Goal: Information Seeking & Learning: Learn about a topic

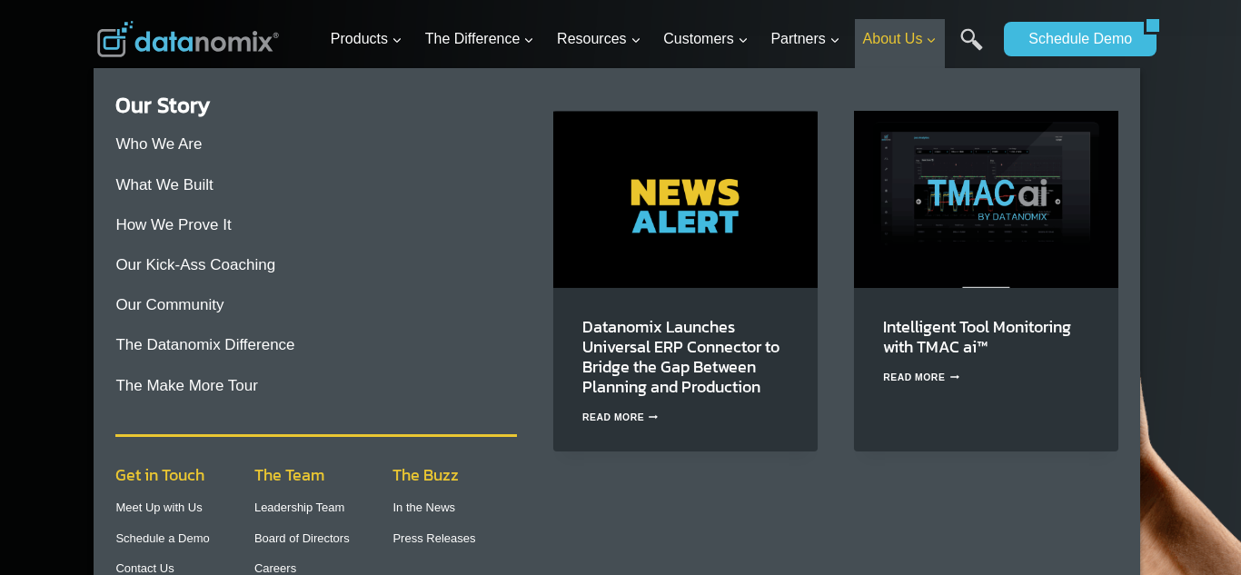
click at [916, 30] on span "About Us Expand" at bounding box center [900, 39] width 74 height 24
click at [471, 175] on p "What We Built" at bounding box center [316, 185] width 402 height 25
click at [184, 139] on link "Who We Are" at bounding box center [158, 143] width 86 height 17
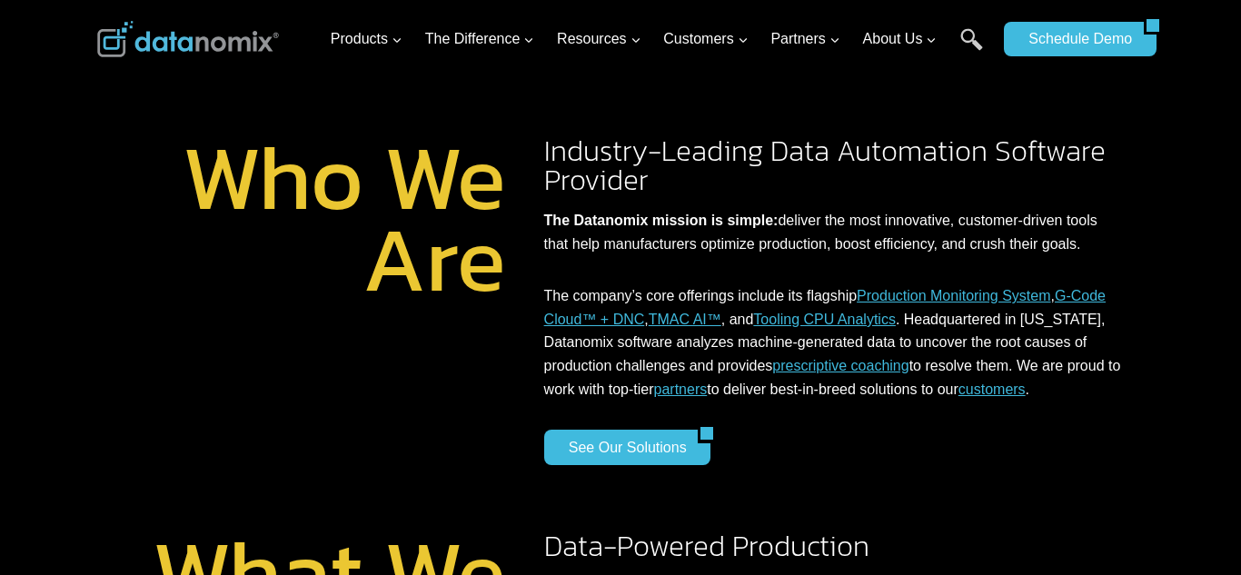
click at [1209, 389] on div at bounding box center [620, 246] width 1241 height 492
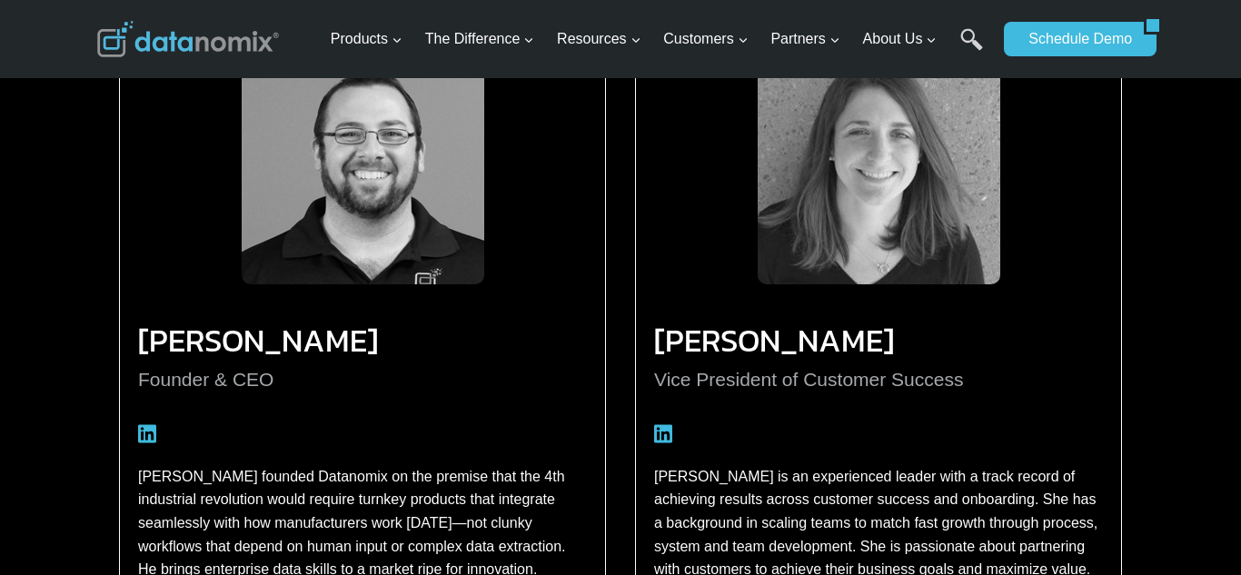
scroll to position [1926, 0]
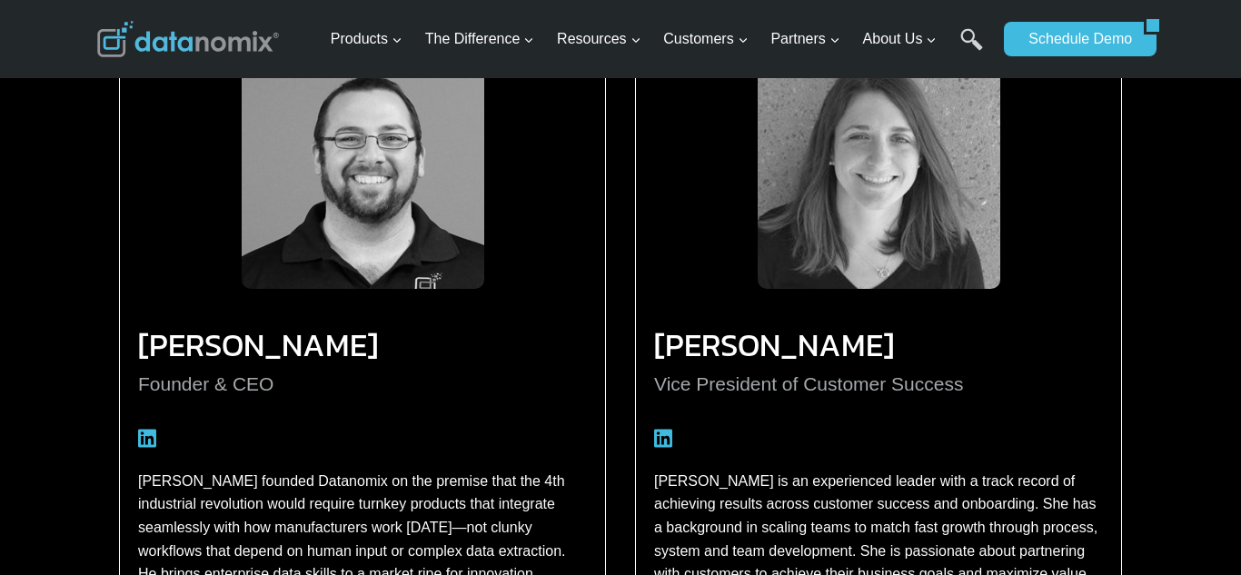
click at [574, 304] on div "Greg McHale Founder & CEO Greg founded Datanomix on the premise that the 4th in…" at bounding box center [362, 350] width 487 height 647
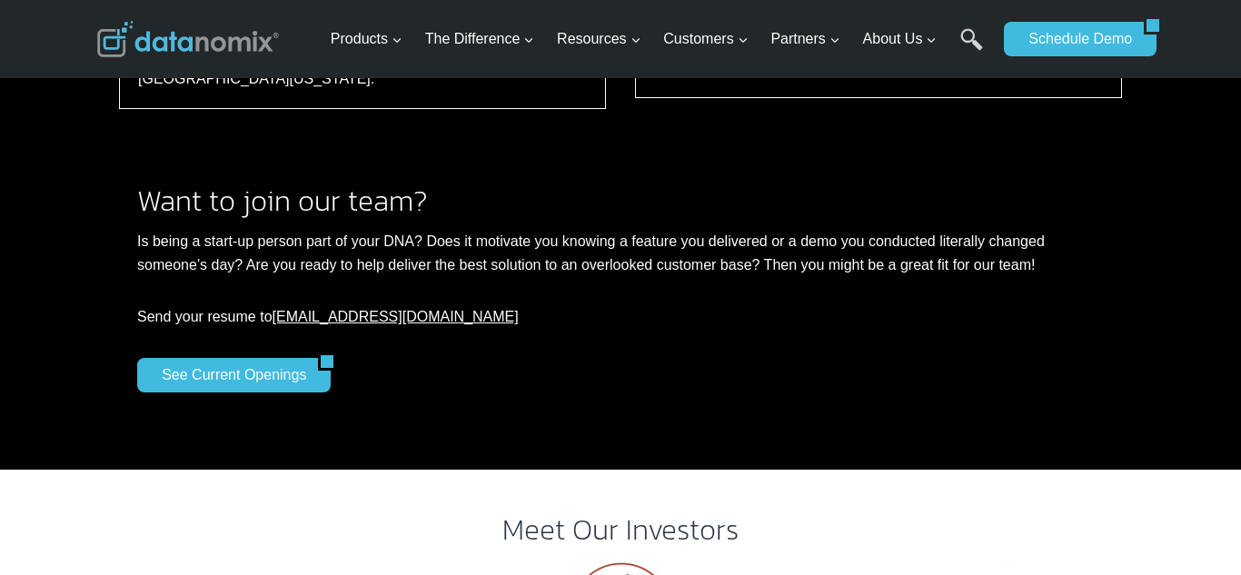
scroll to position [3343, 0]
